Goal: Find specific page/section: Find specific page/section

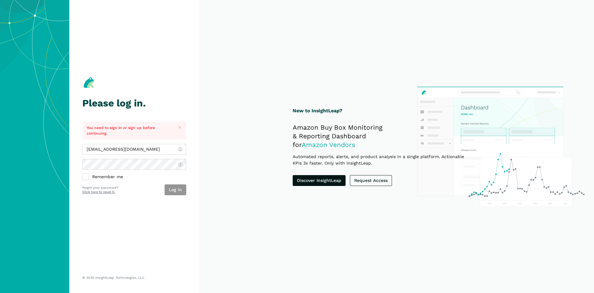
type input "[EMAIL_ADDRESS][DOMAIN_NAME]"
click at [180, 190] on button "Log in" at bounding box center [176, 189] width 22 height 11
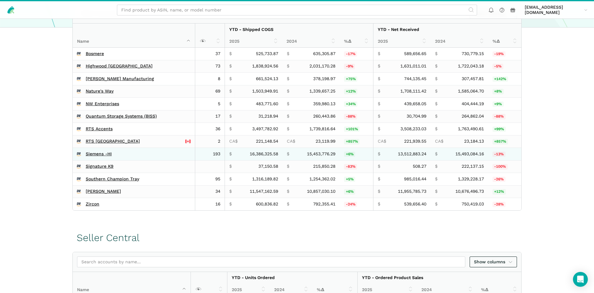
scroll to position [126, 0]
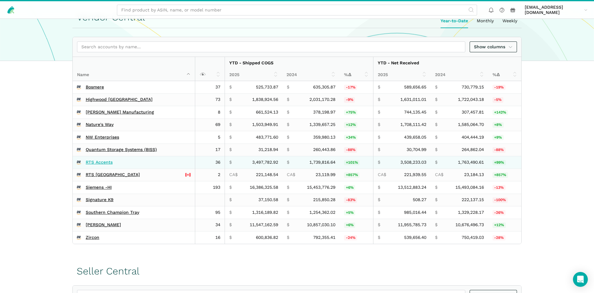
click at [99, 161] on link "RTS Accents" at bounding box center [99, 163] width 27 height 6
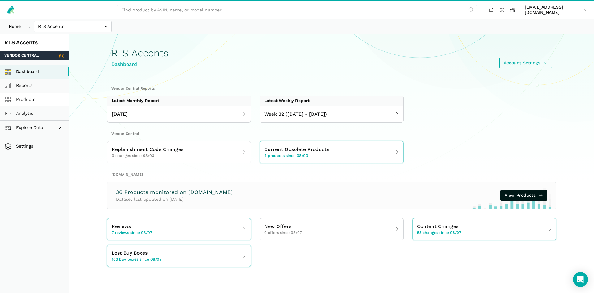
click at [24, 100] on link "Products" at bounding box center [34, 100] width 69 height 14
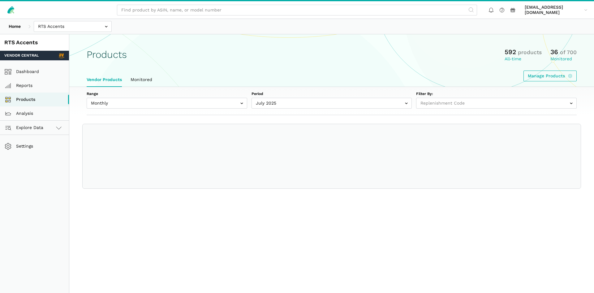
select select
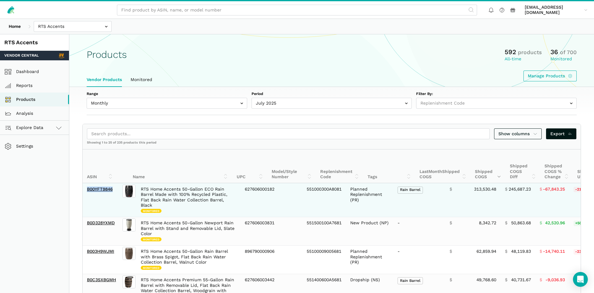
drag, startPoint x: 118, startPoint y: 188, endPoint x: 85, endPoint y: 191, distance: 33.3
click at [85, 191] on td "B00YFT9846" at bounding box center [102, 200] width 39 height 34
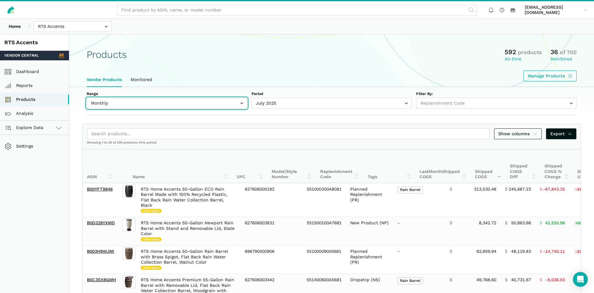
click at [208, 106] on input "text" at bounding box center [167, 103] width 161 height 11
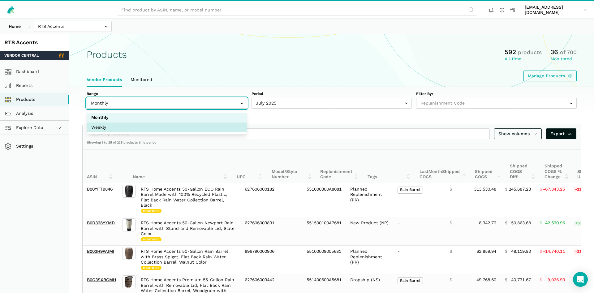
select select "Weekly"
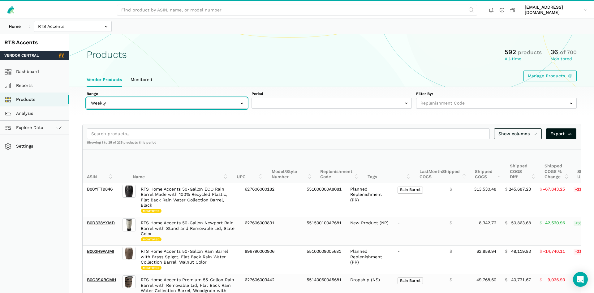
select select "Weekly|[DATE]"
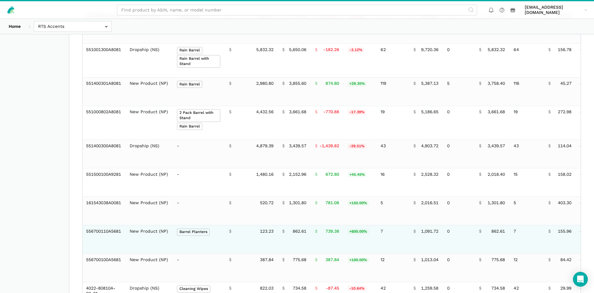
scroll to position [284, 0]
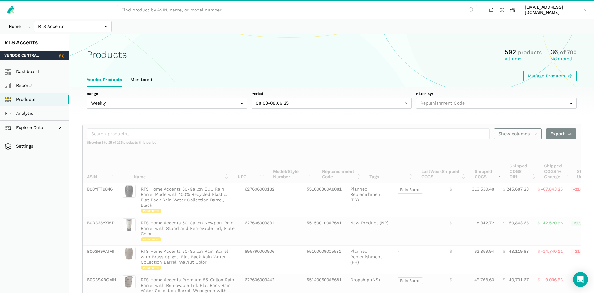
select select "Weekly"
select select
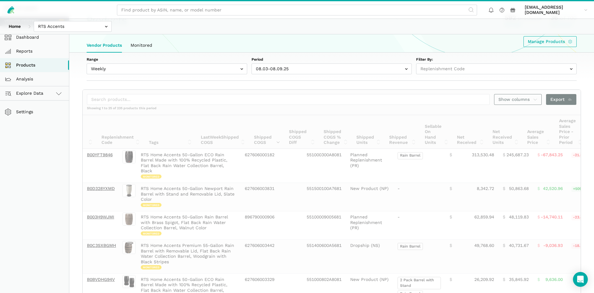
scroll to position [0, 221]
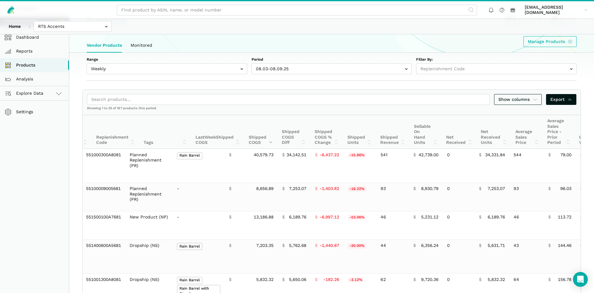
click at [249, 55] on div "Range Monthly Weekly Period [DATE]-[DATE] [DATE]-[DATE] [DATE]-[DATE] [DATE]-[D…" at bounding box center [331, 67] width 525 height 28
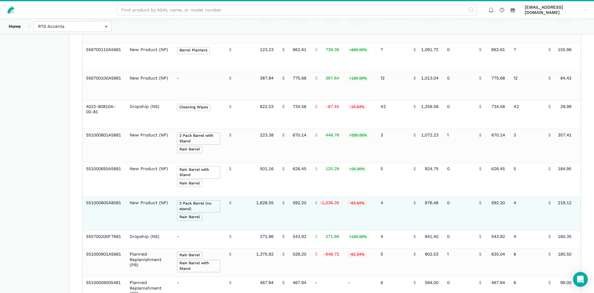
scroll to position [476, 0]
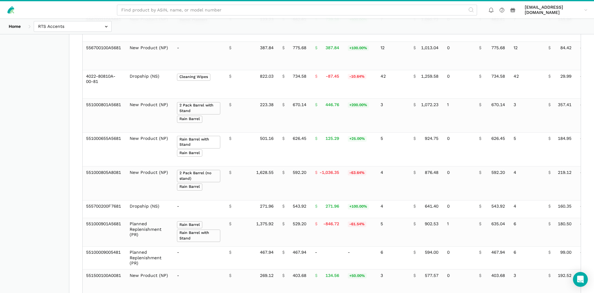
click at [64, 265] on aside "RTS Accents Vendor Central Dashboard Reports Products Analysis Explore Data Ven…" at bounding box center [34, 19] width 69 height 923
click at [70, 252] on section "Show columns Export Showing 1 to 25 of 187 products this period ASIN Name UPC M…" at bounding box center [331, 56] width 525 height 817
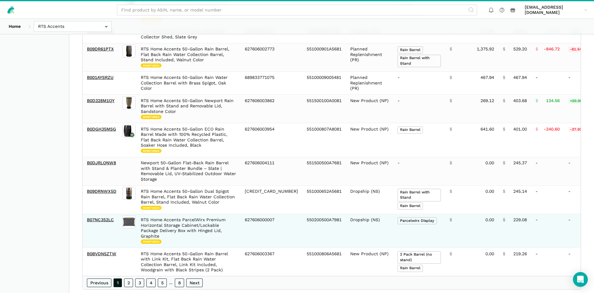
scroll to position [660, 0]
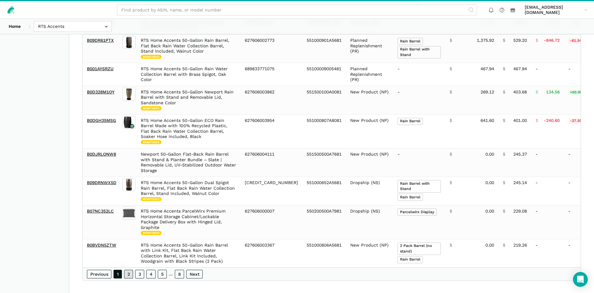
click at [129, 271] on link "2" at bounding box center [128, 274] width 9 height 9
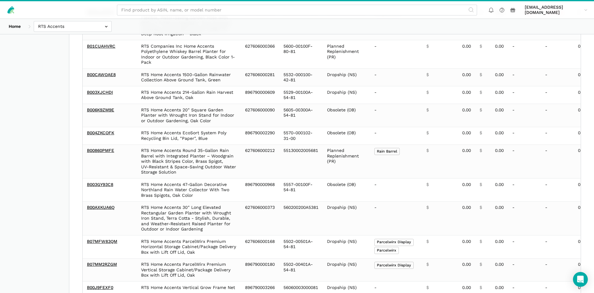
scroll to position [540, 0]
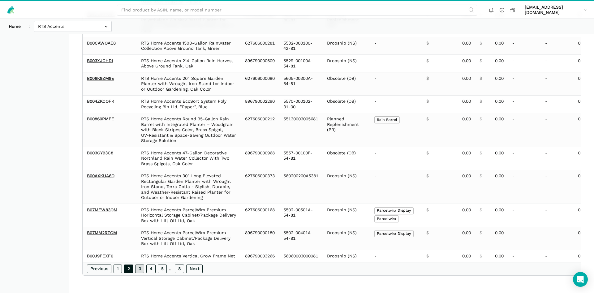
click at [141, 273] on link "3" at bounding box center [139, 269] width 9 height 9
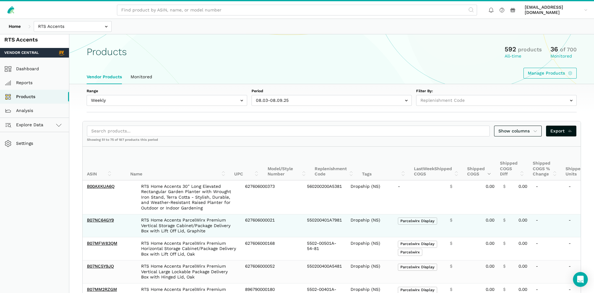
scroll to position [0, 0]
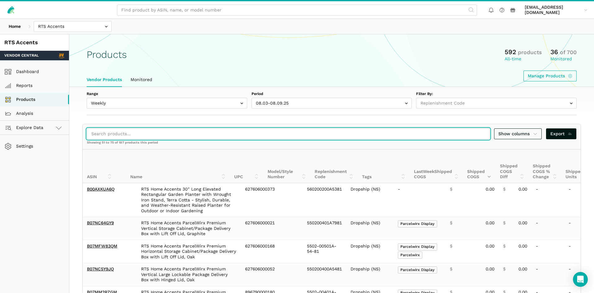
click at [125, 134] on input "search" at bounding box center [288, 133] width 403 height 11
paste input "B09SS2Q122"
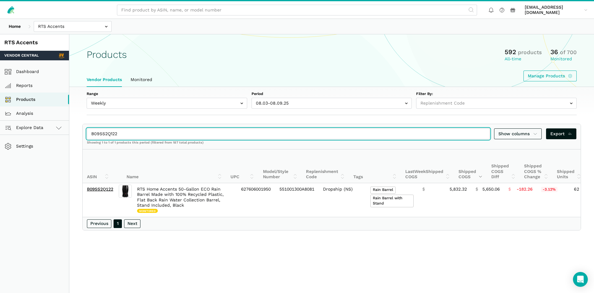
drag, startPoint x: 127, startPoint y: 133, endPoint x: 74, endPoint y: 122, distance: 54.0
click at [87, 128] on input "B09SS2Q122" at bounding box center [288, 133] width 403 height 11
paste input "C3SZYNDP"
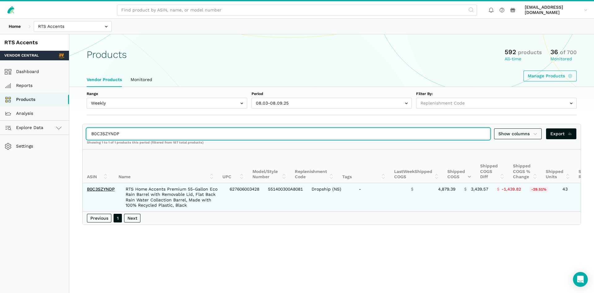
type input "B0C3SZYNDP"
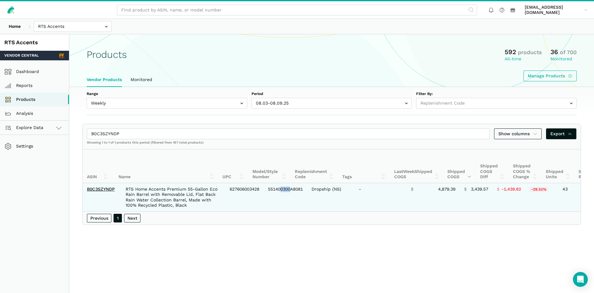
drag, startPoint x: 284, startPoint y: 206, endPoint x: 294, endPoint y: 211, distance: 11.1
click at [294, 211] on td "551400300A8081" at bounding box center [286, 197] width 44 height 28
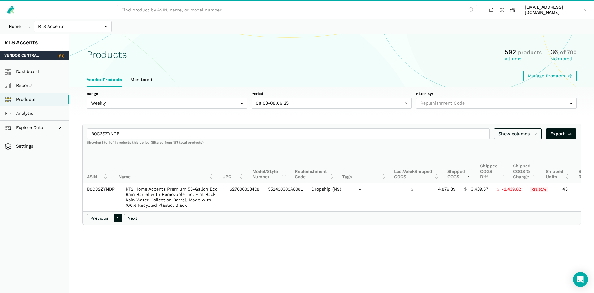
click at [206, 41] on section "Products 592 products All-time 36 of 700 Monitored Manage Products Vendor Produ…" at bounding box center [331, 60] width 525 height 53
click at [266, 107] on input "text" at bounding box center [332, 103] width 161 height 11
click at [274, 102] on input "text" at bounding box center [332, 103] width 161 height 11
click at [275, 102] on input "text" at bounding box center [332, 103] width 161 height 11
click at [282, 104] on input "text" at bounding box center [332, 103] width 161 height 11
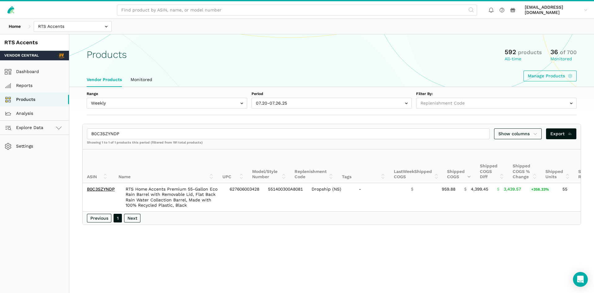
click at [276, 97] on div "Period [DATE]-[DATE] [DATE]-[DATE] [DATE]-[DATE] [DATE]-[DATE] [DATE]-[DATE] [D…" at bounding box center [332, 99] width 161 height 17
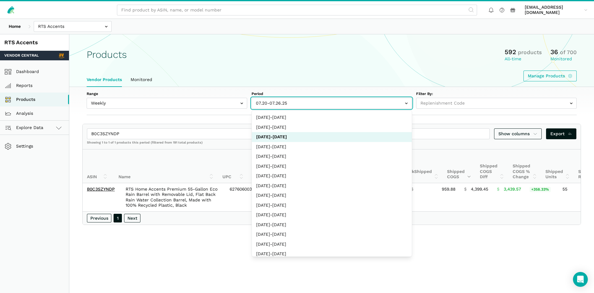
click at [276, 102] on input "text" at bounding box center [332, 103] width 161 height 11
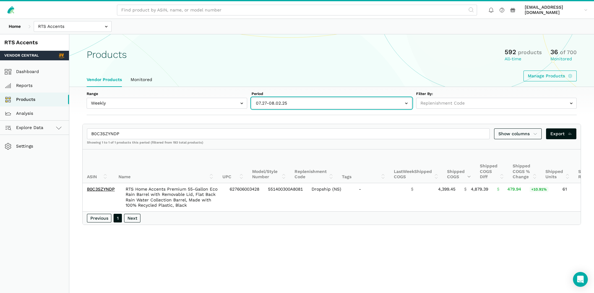
click at [282, 104] on input "text" at bounding box center [332, 103] width 161 height 11
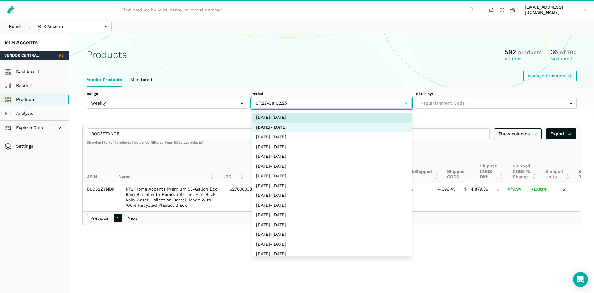
select select "Weekly|[DATE]"
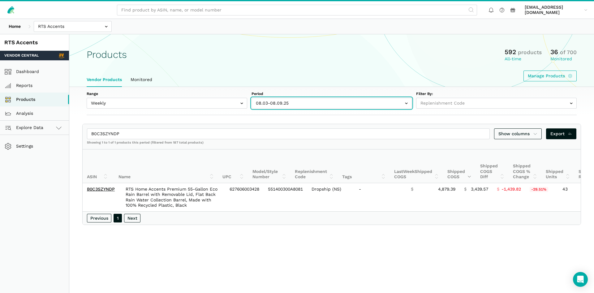
click at [275, 107] on input "text" at bounding box center [332, 103] width 161 height 11
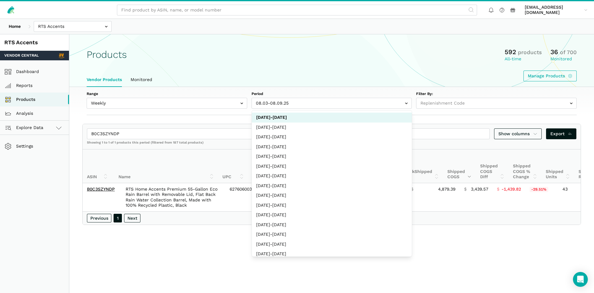
click at [278, 84] on ul "Vendor Products Monitored" at bounding box center [331, 80] width 499 height 14
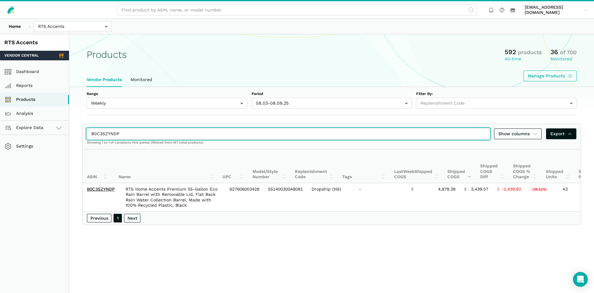
drag, startPoint x: 120, startPoint y: 132, endPoint x: 74, endPoint y: 125, distance: 47.0
click at [87, 128] on input "B0C3SZYNDP" at bounding box center [288, 133] width 403 height 11
paste input "9SS2Q122"
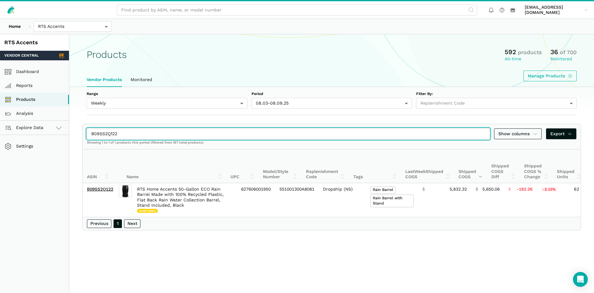
type input "B09SS2Q122"
